Goal: Check status: Check status

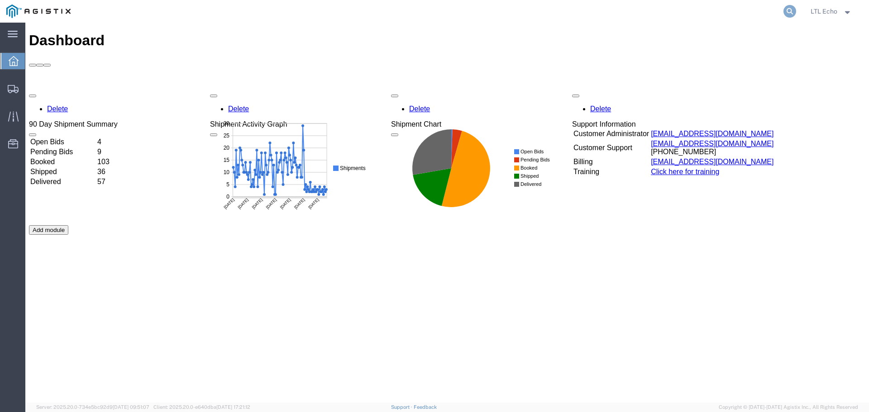
click at [786, 13] on icon at bounding box center [789, 11] width 13 height 13
paste input "56952035"
type input "56952035"
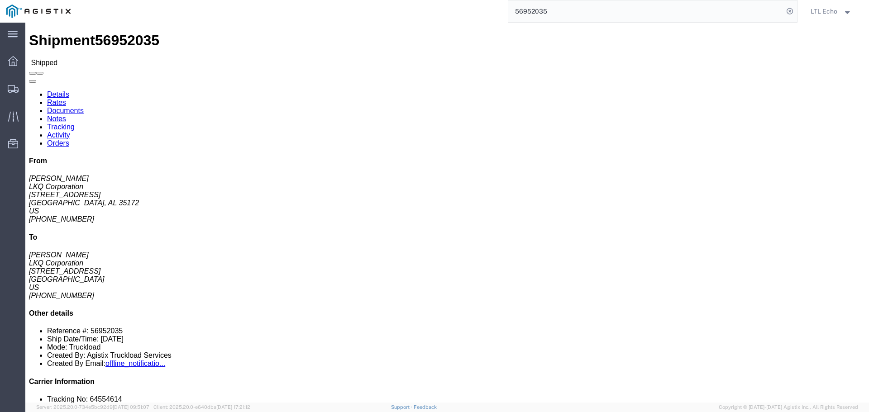
click link "Tracking"
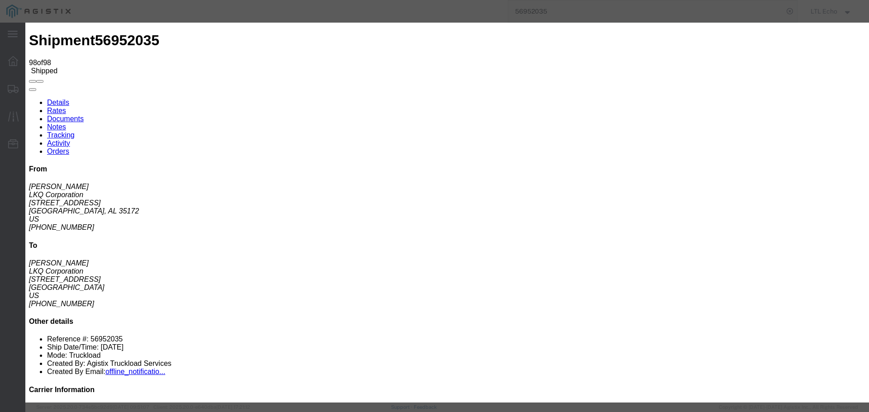
type input "[DATE]"
type input "2:00 PM"
select select "DELIVRED"
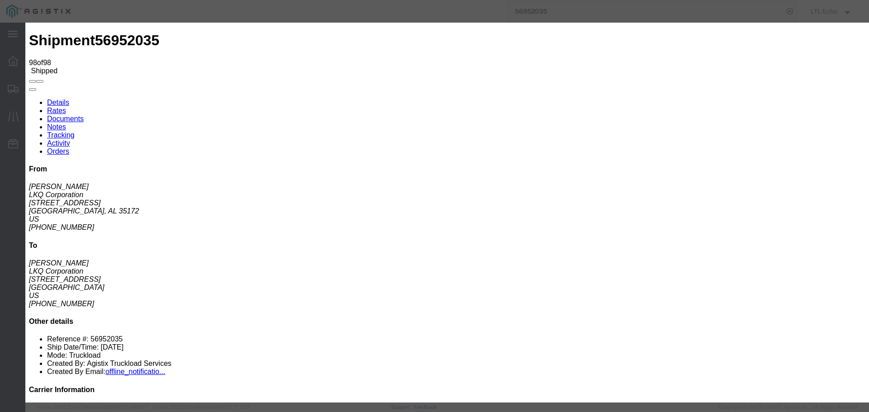
type input "[DATE]"
